Goal: Task Accomplishment & Management: Use online tool/utility

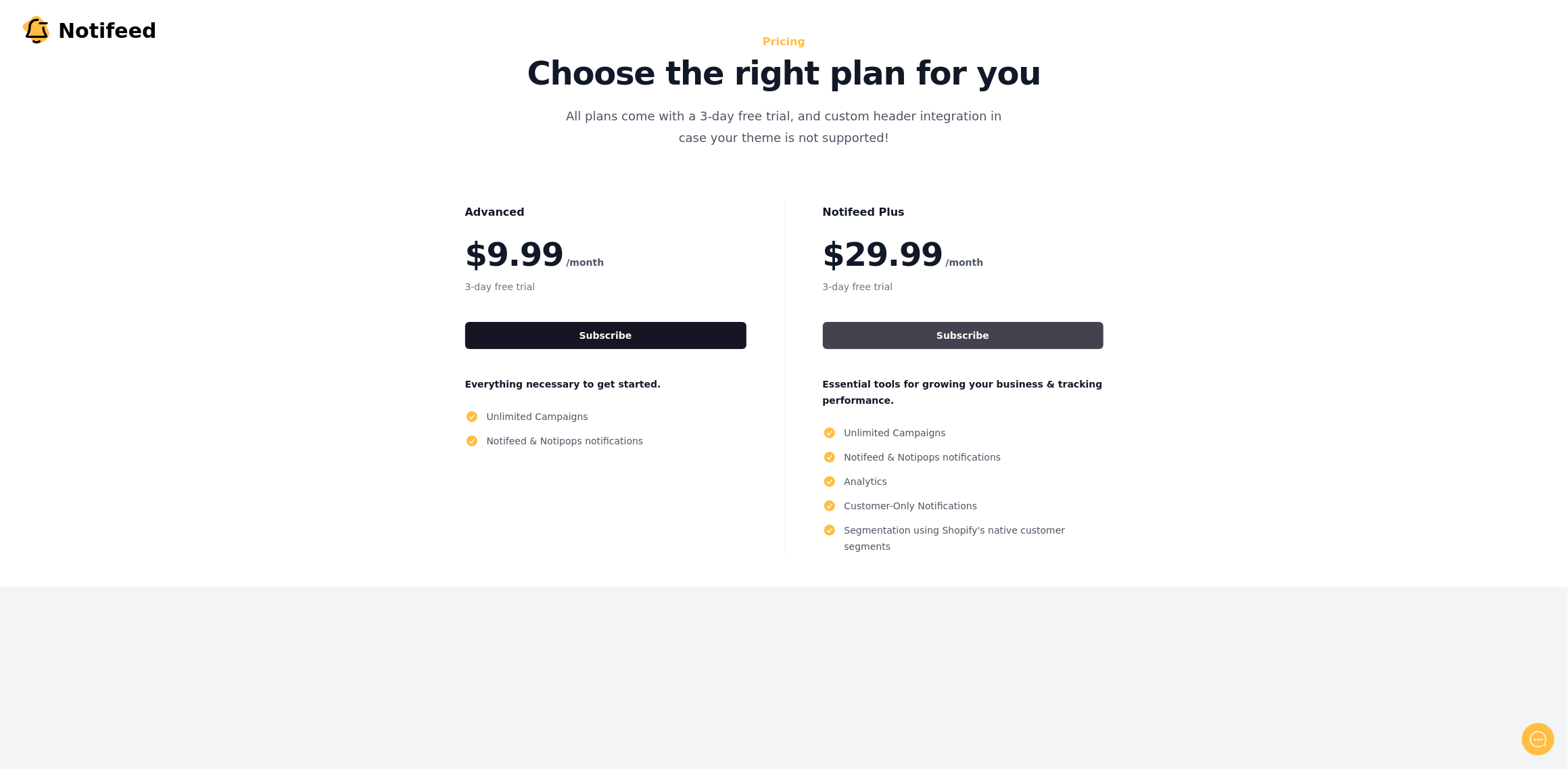
click at [971, 331] on button "Subscribe" at bounding box center [963, 335] width 281 height 27
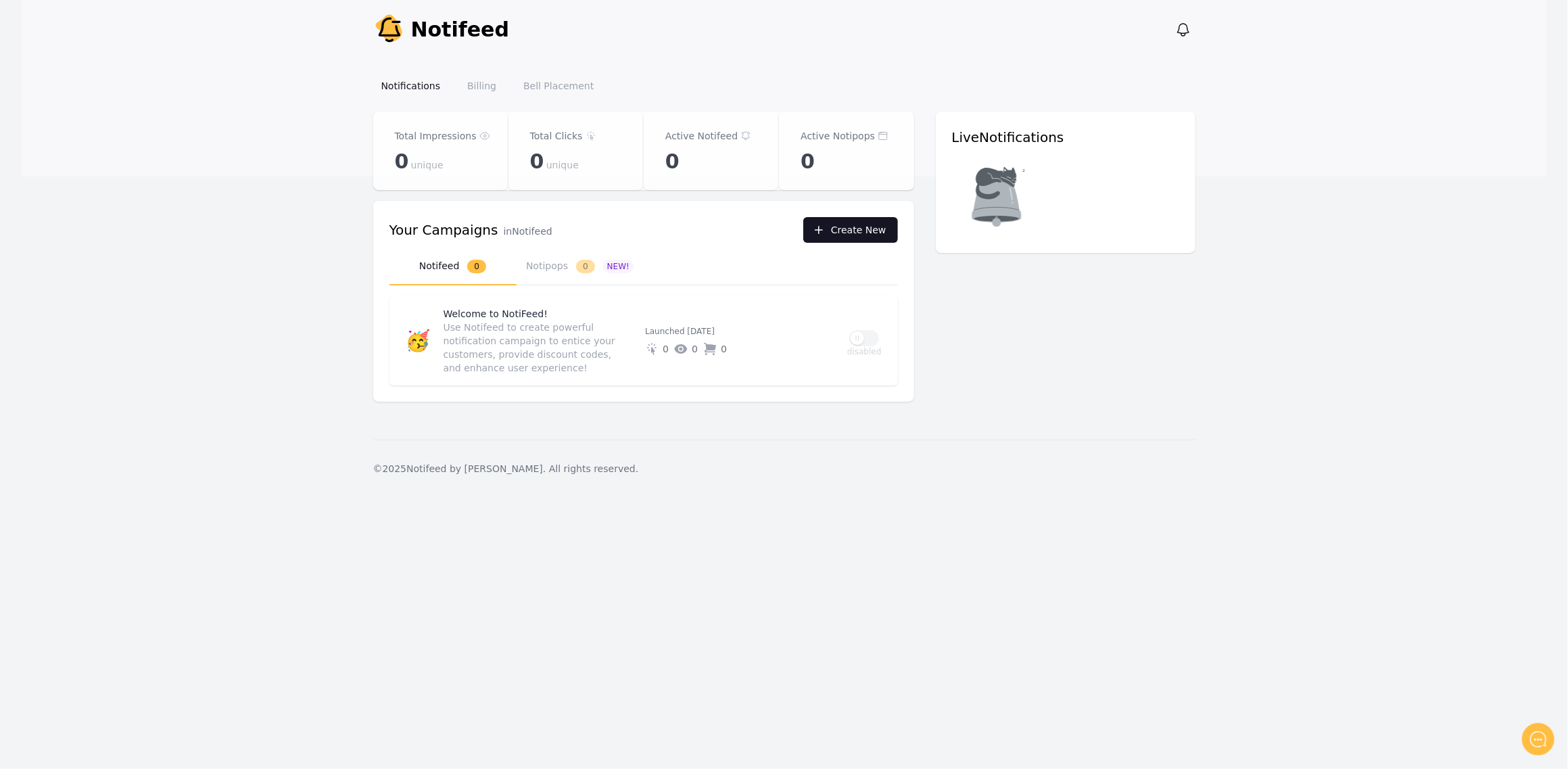
click at [844, 229] on button "Create New" at bounding box center [850, 230] width 95 height 26
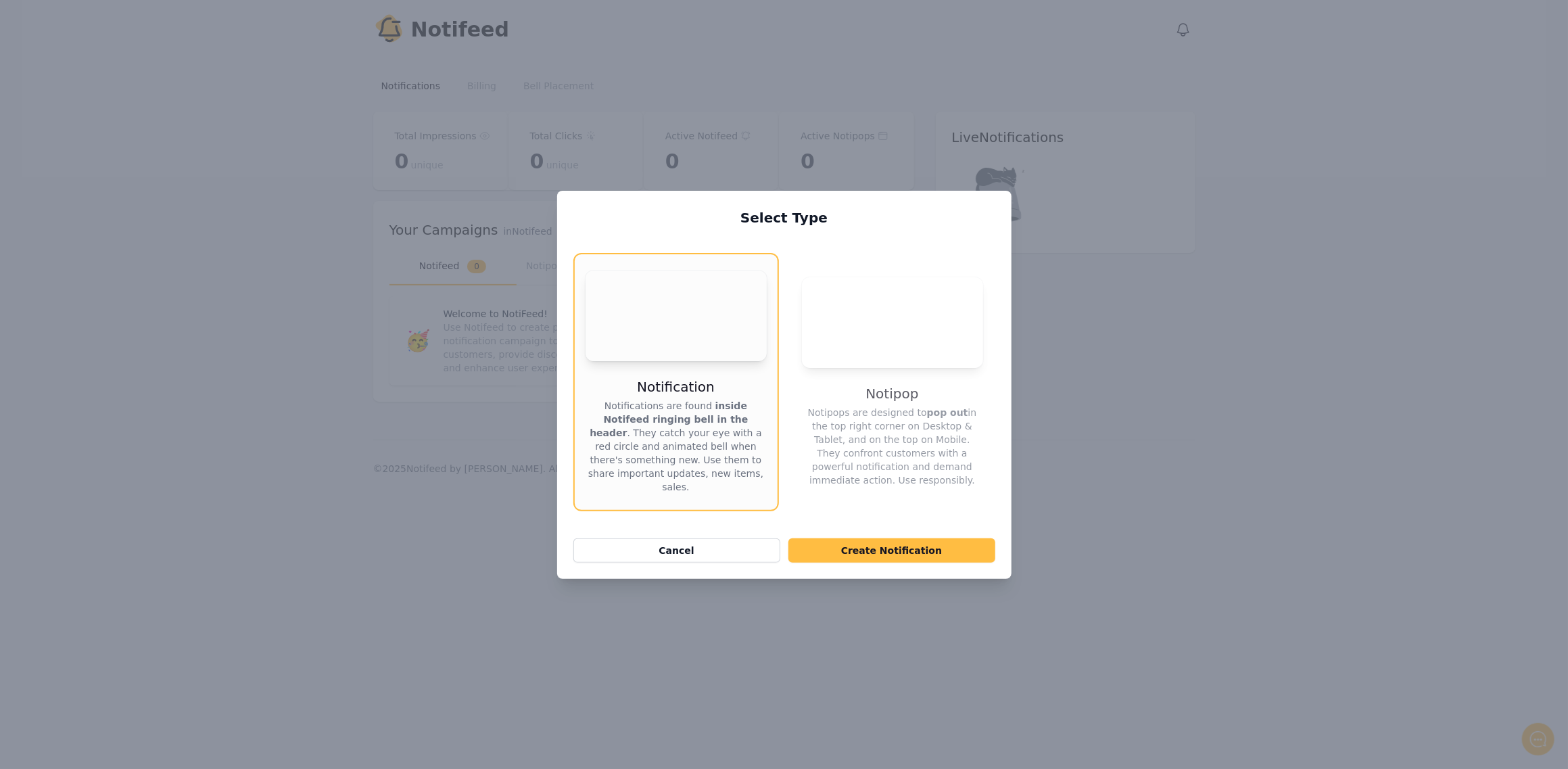
click at [1253, 438] on div "Select Type Your browser does not support the video tag. Notification Notificat…" at bounding box center [784, 384] width 1568 height 769
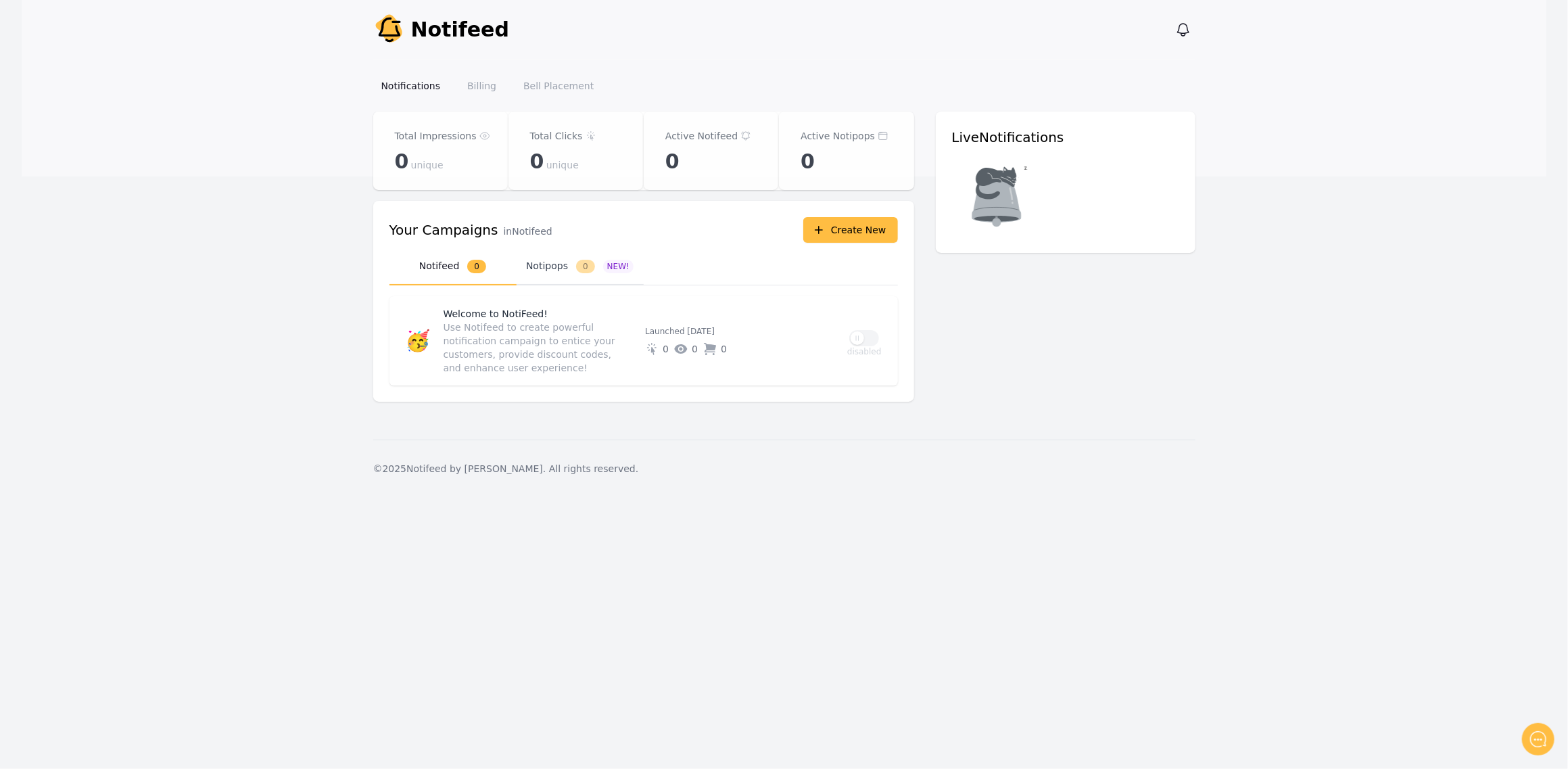
click at [548, 265] on button "Notipops 0 NEW!" at bounding box center [580, 266] width 127 height 37
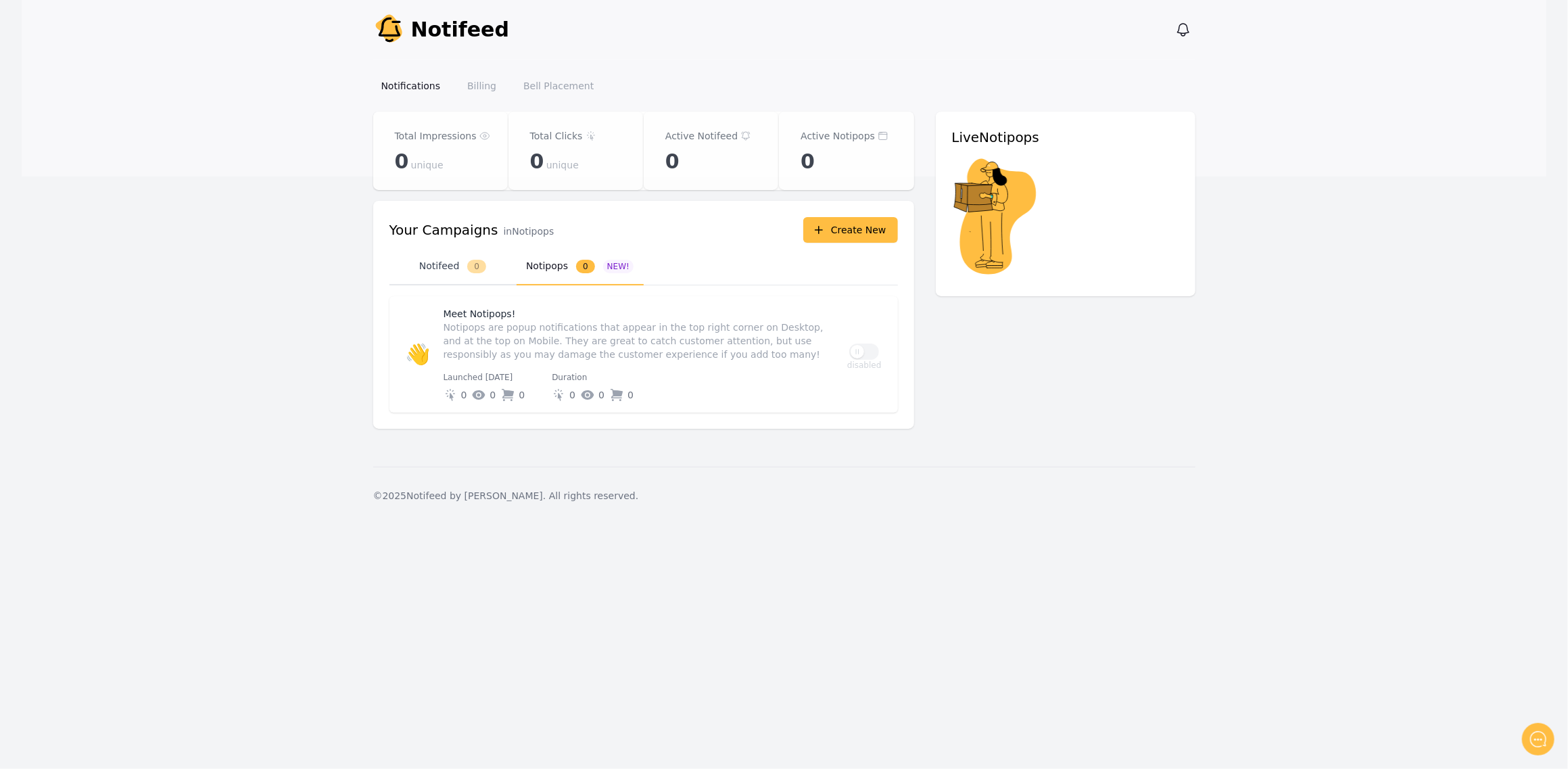
click at [457, 271] on button "Notifeed 0" at bounding box center [453, 266] width 127 height 37
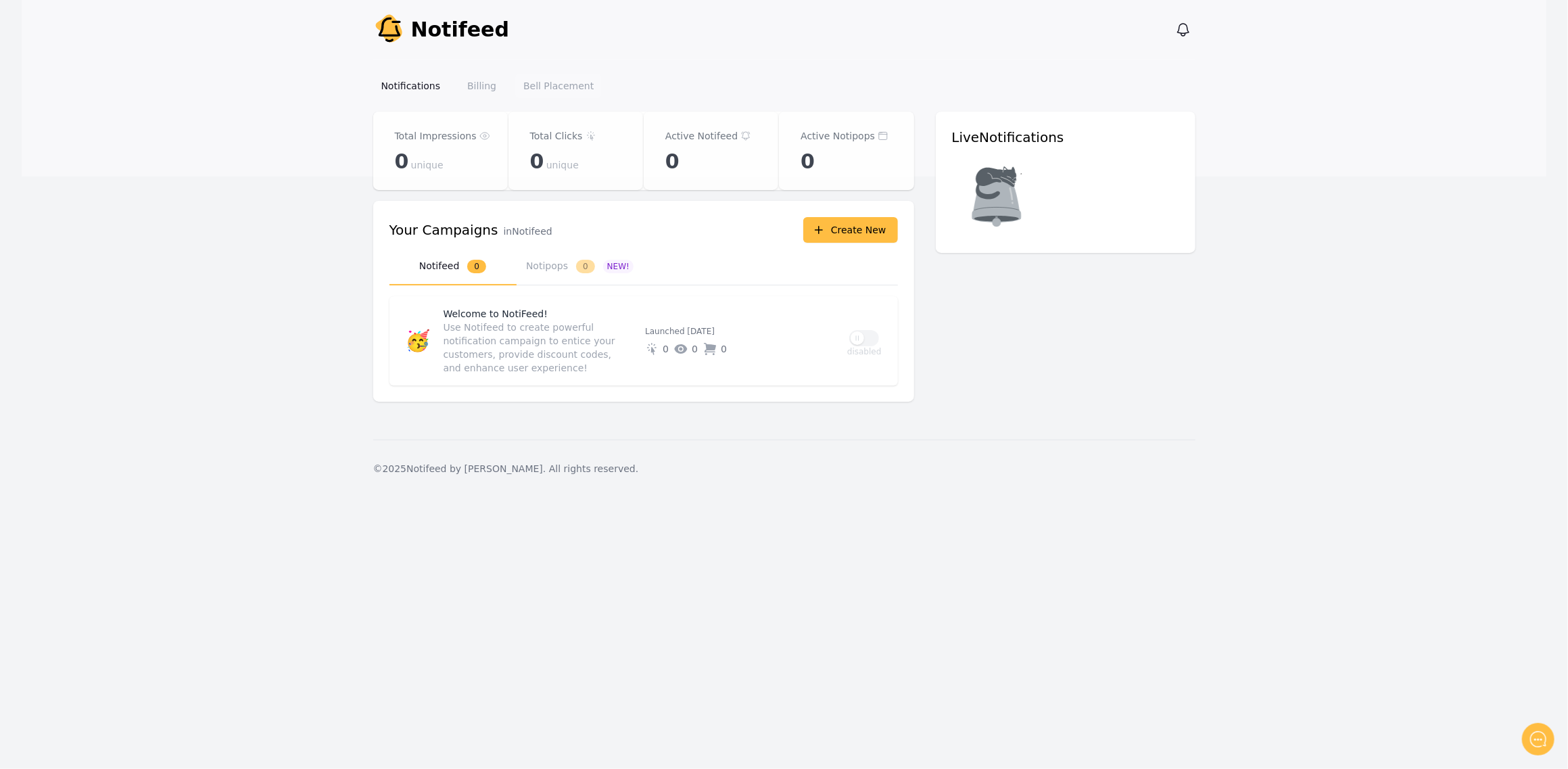
click at [548, 88] on link "Bell Placement" at bounding box center [558, 86] width 86 height 24
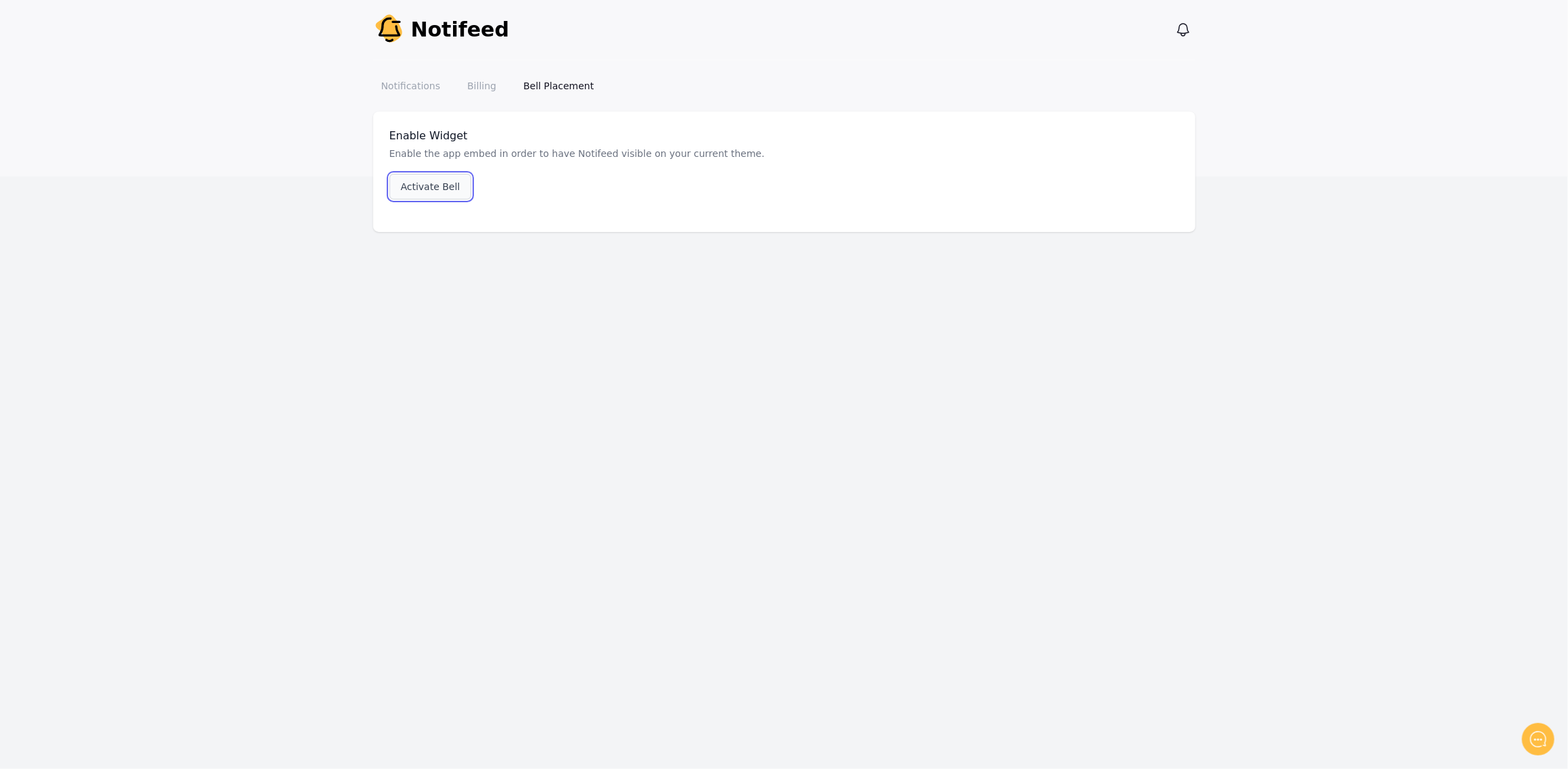
click at [401, 187] on link "Activate Bell" at bounding box center [431, 187] width 82 height 26
